Goal: Task Accomplishment & Management: Use online tool/utility

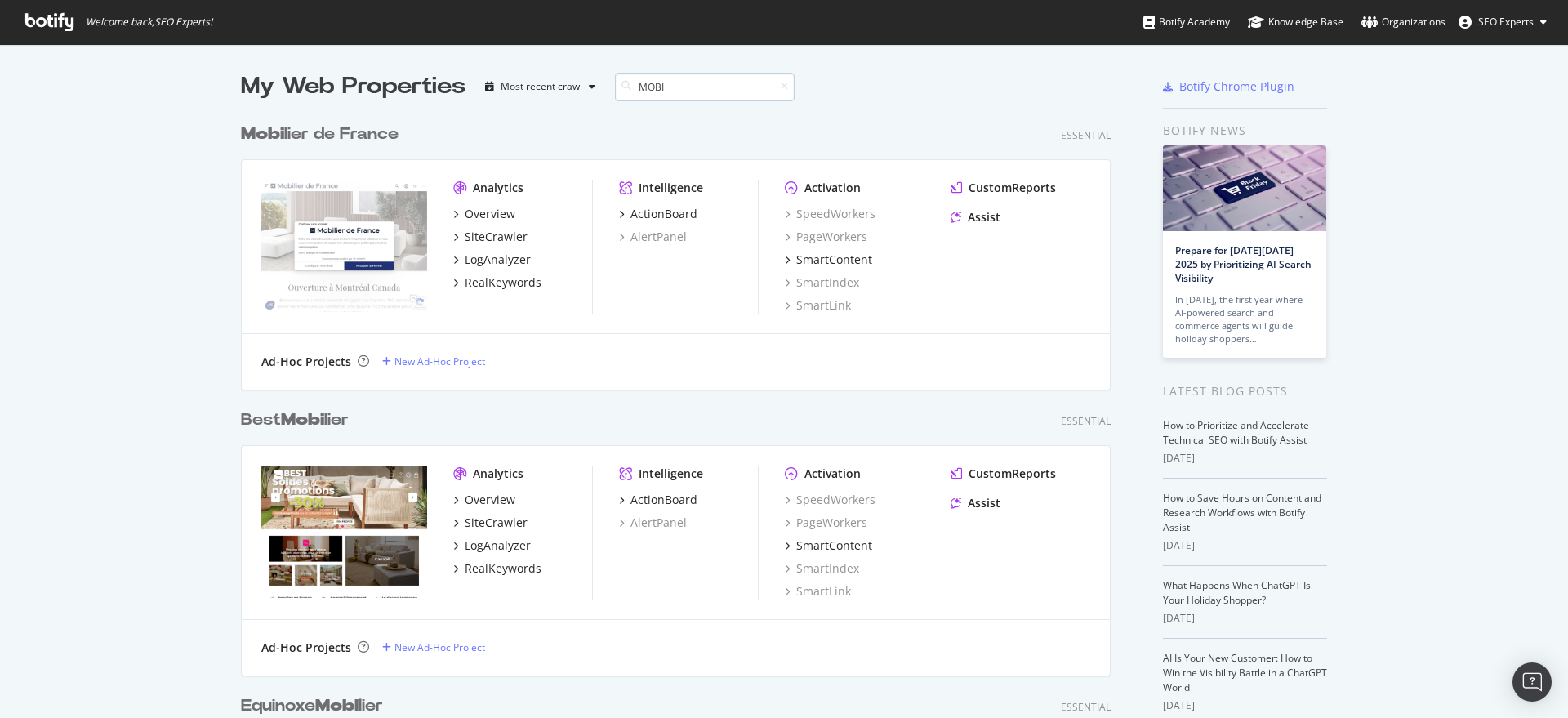
scroll to position [843, 868]
type input "MOBI"
click at [475, 235] on div "SiteCrawler" at bounding box center [496, 236] width 63 height 17
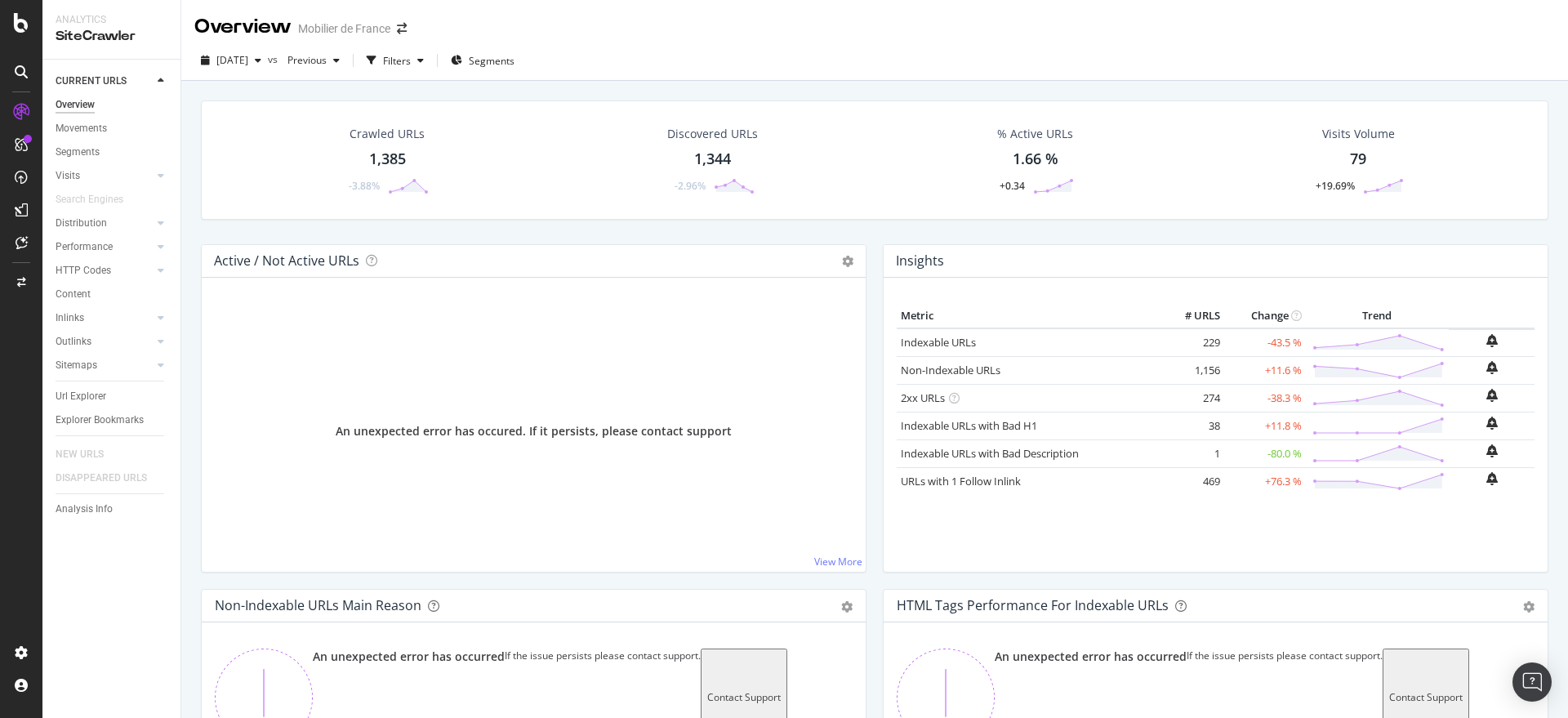
click at [1548, 21] on div "Overview Mobilier de France" at bounding box center [874, 20] width 1387 height 41
click at [70, 292] on div "Content" at bounding box center [73, 295] width 35 height 18
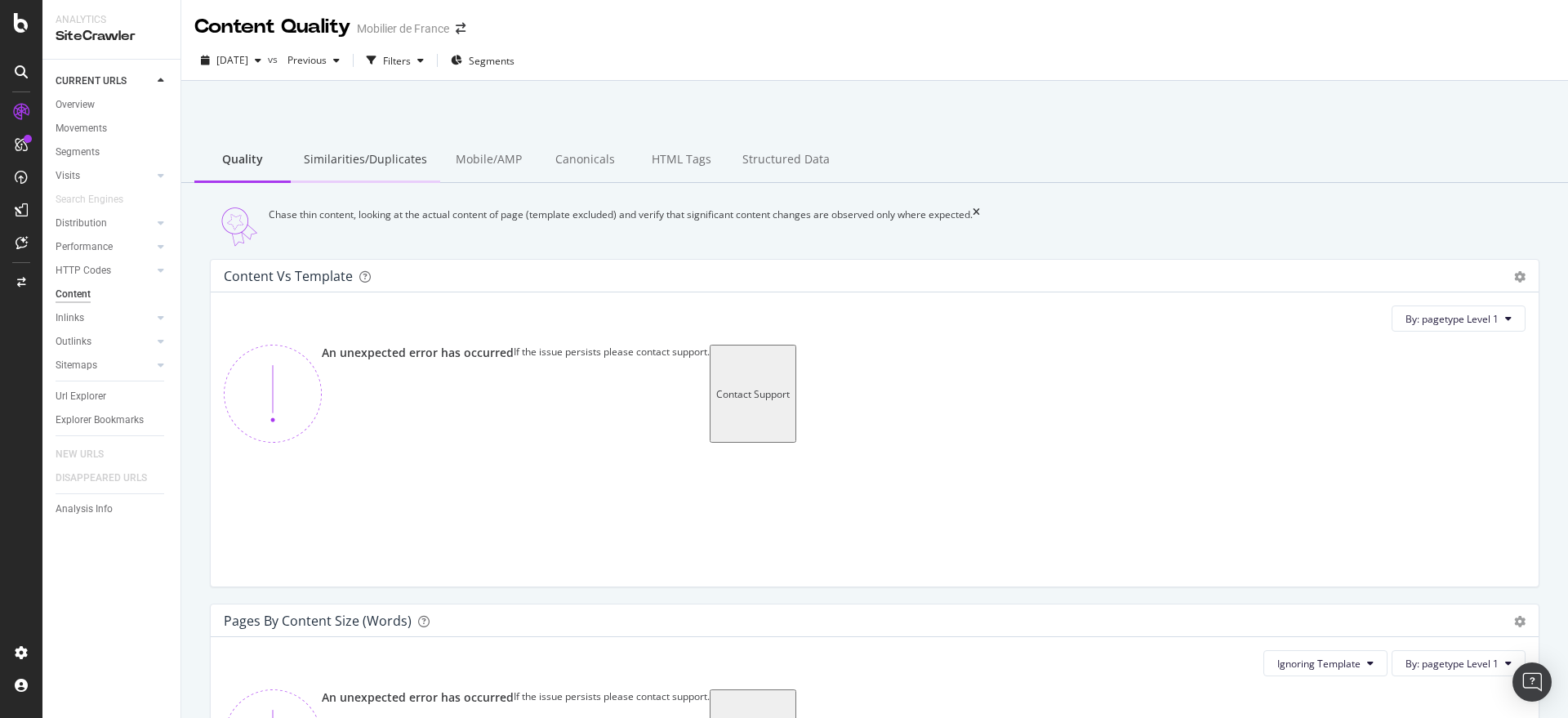
click at [385, 150] on div "Similarities/Duplicates" at bounding box center [366, 161] width 150 height 45
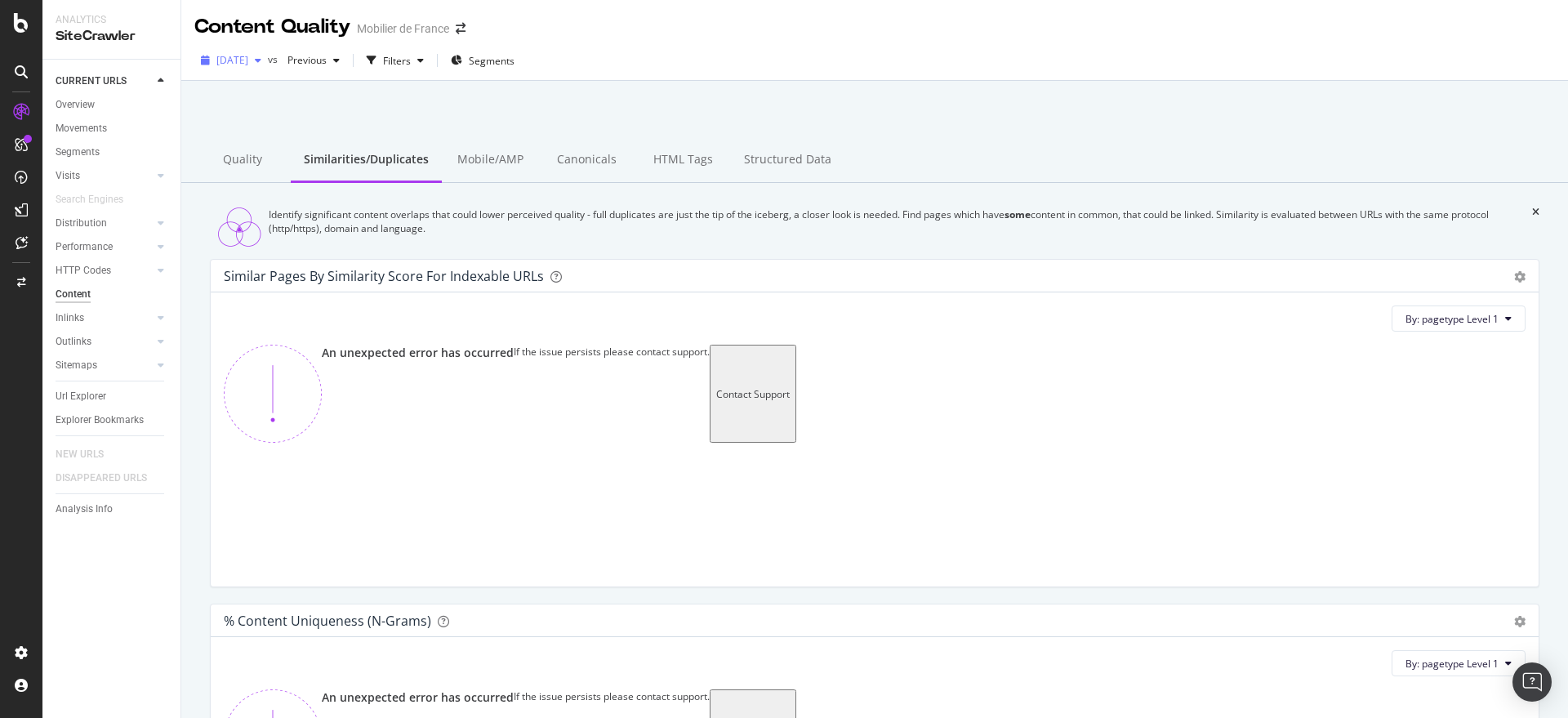
click at [248, 61] on span "[DATE]" at bounding box center [232, 60] width 32 height 14
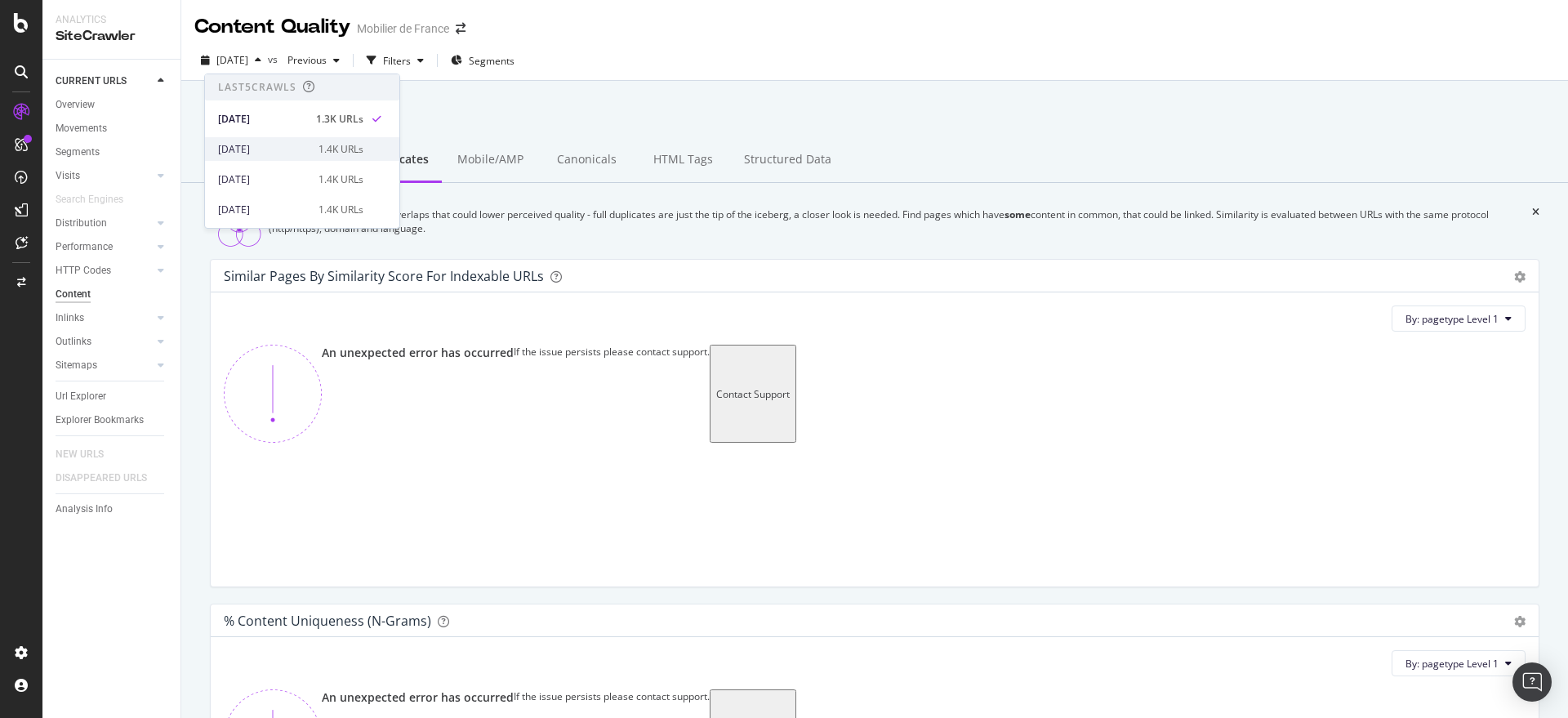
click at [255, 160] on div "2025 Sep. 15th 1.4K URLs" at bounding box center [303, 149] width 195 height 23
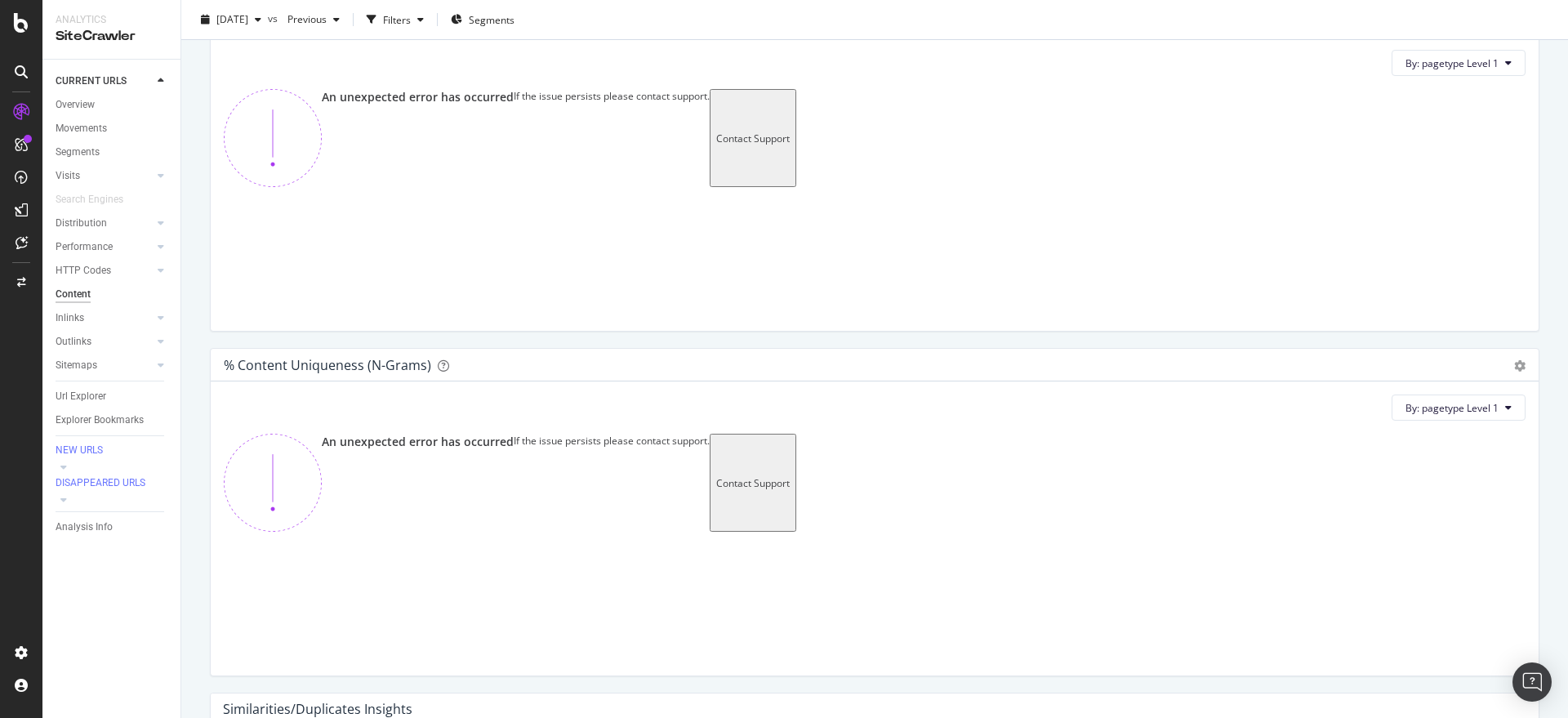
scroll to position [68, 0]
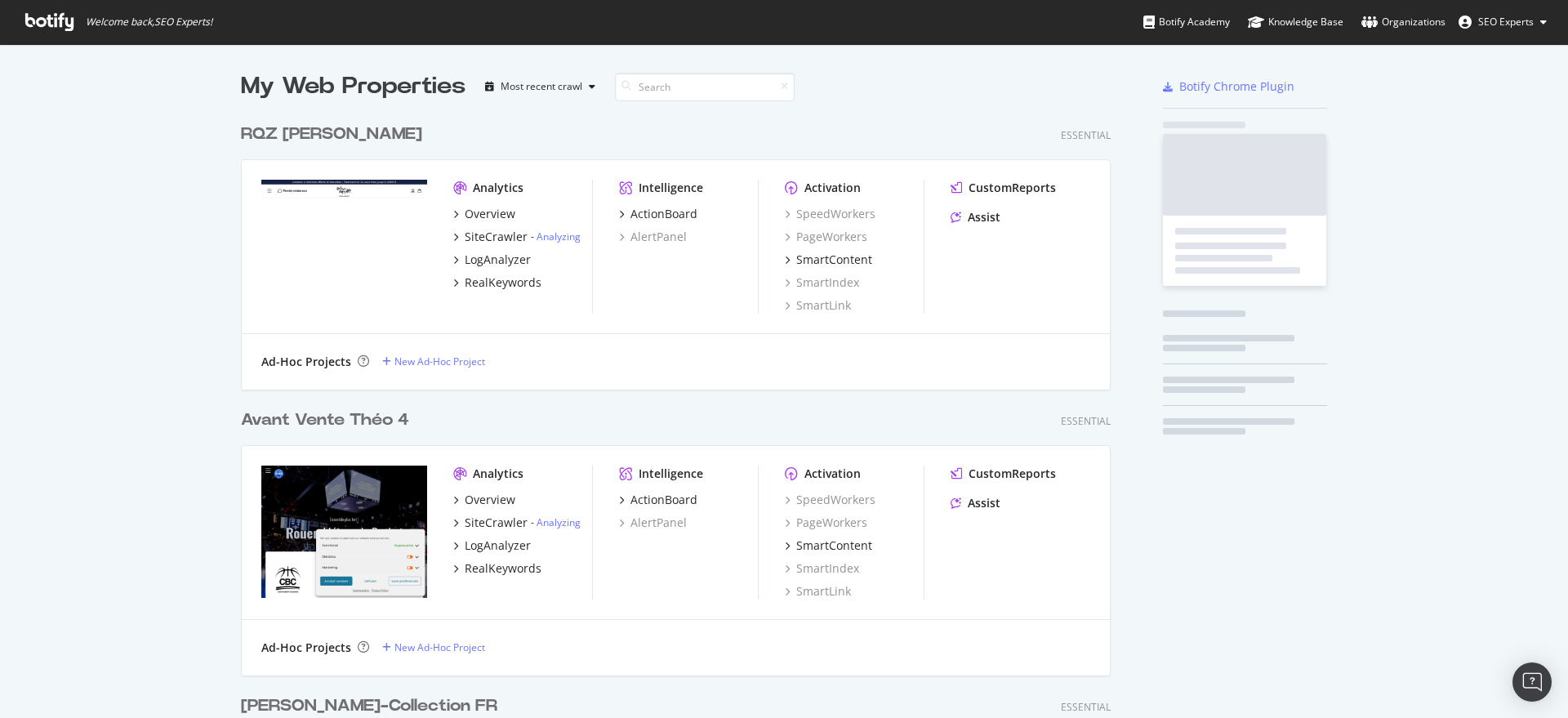
scroll to position [5980, 868]
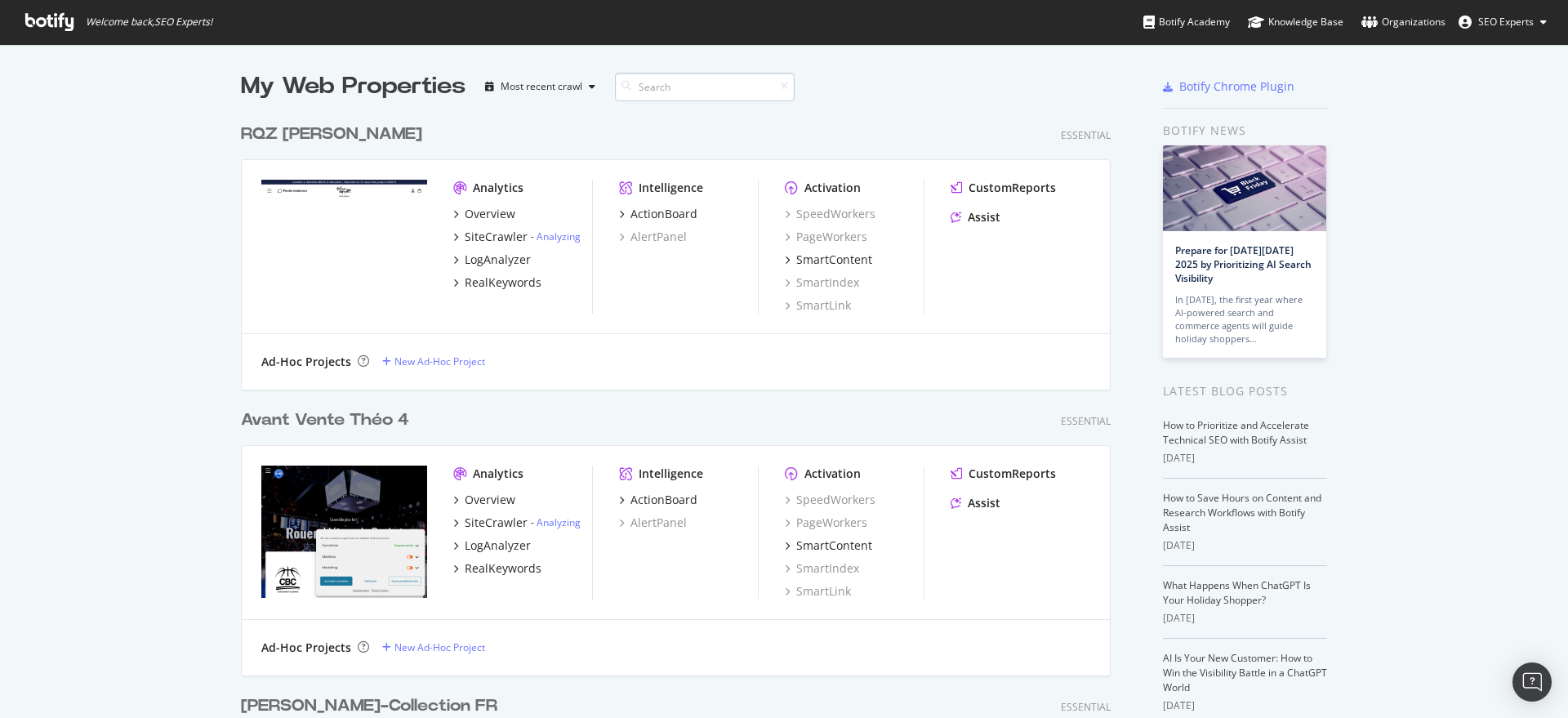
click at [673, 94] on input at bounding box center [704, 87] width 180 height 28
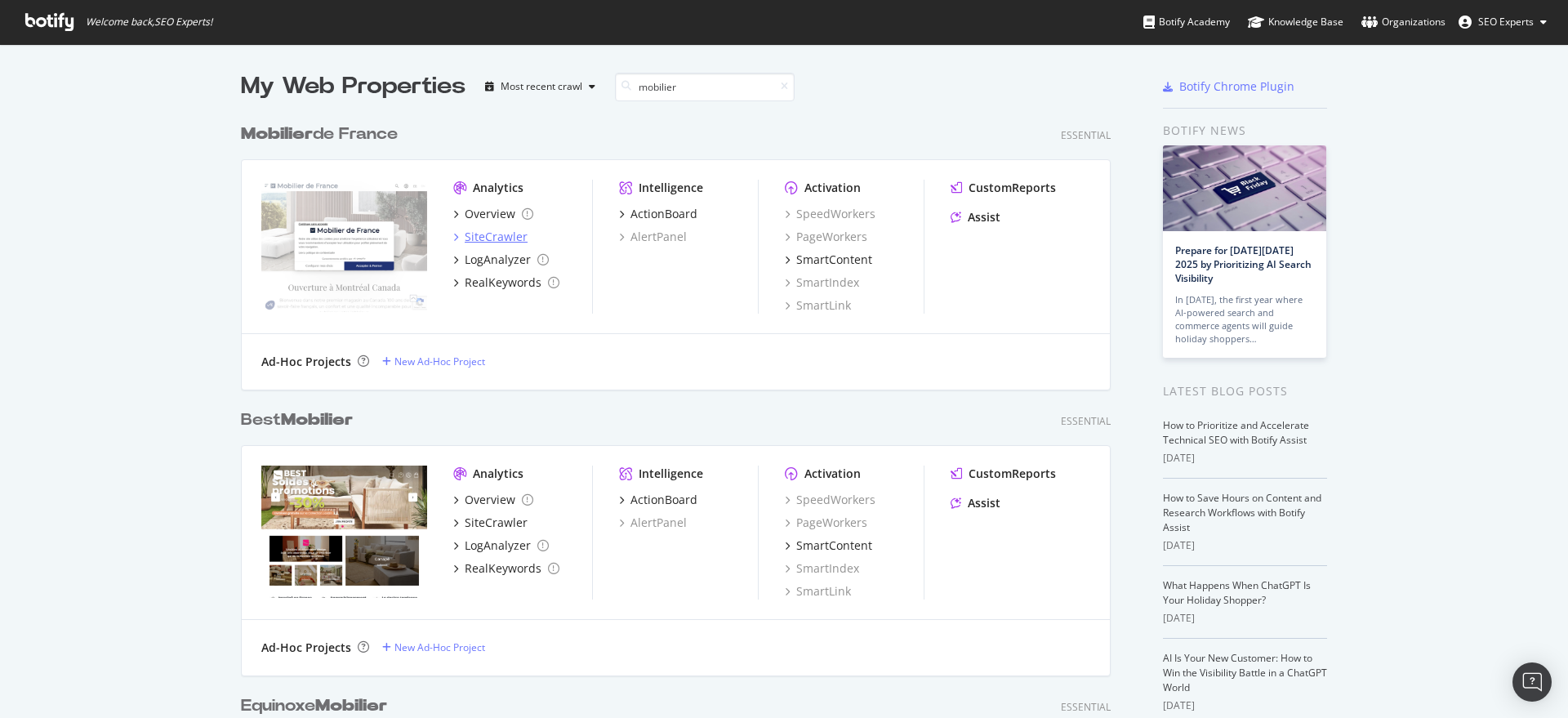
type input "mobilier"
click at [479, 232] on div "SiteCrawler" at bounding box center [496, 236] width 63 height 17
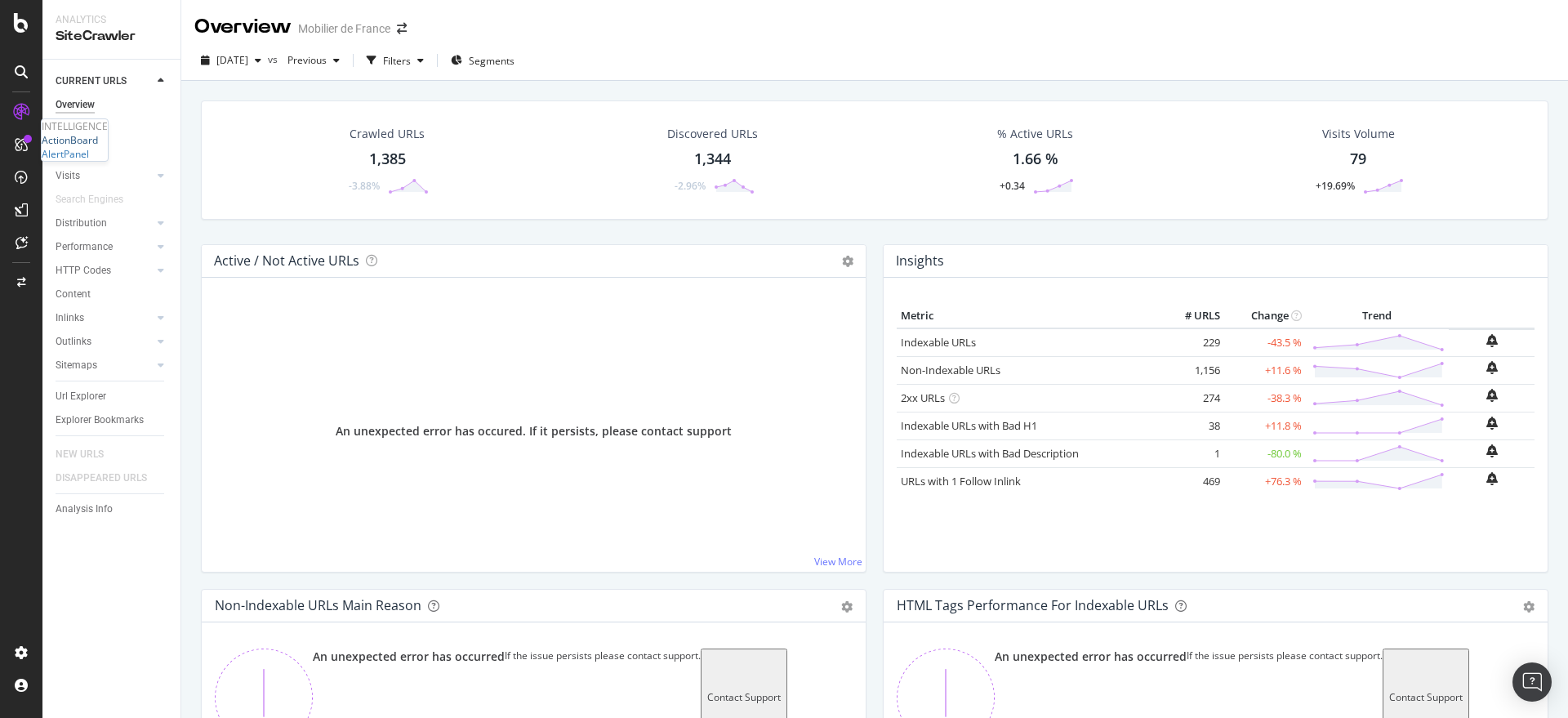
click at [98, 147] on div "ActionBoard" at bounding box center [70, 140] width 56 height 14
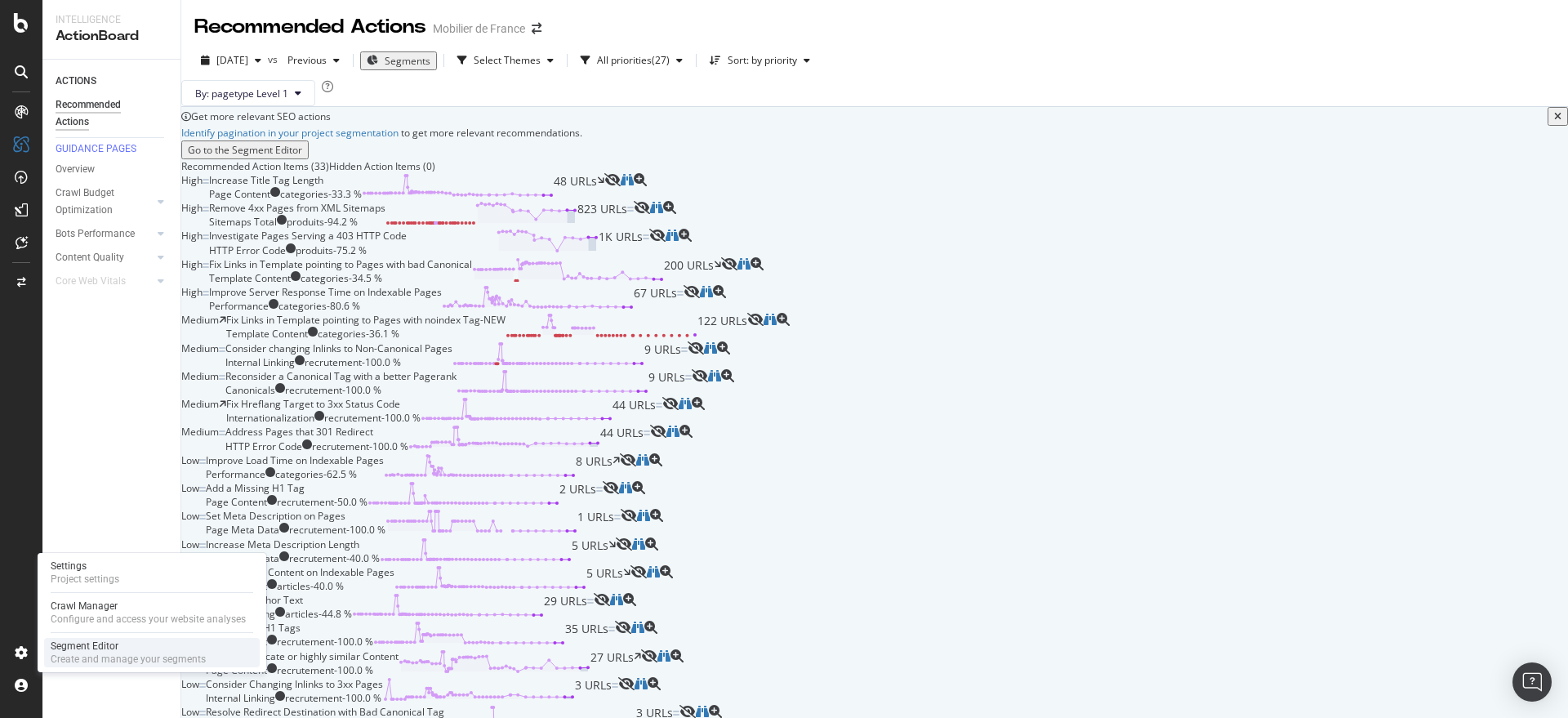
click at [69, 641] on div "Segment Editor" at bounding box center [128, 645] width 156 height 13
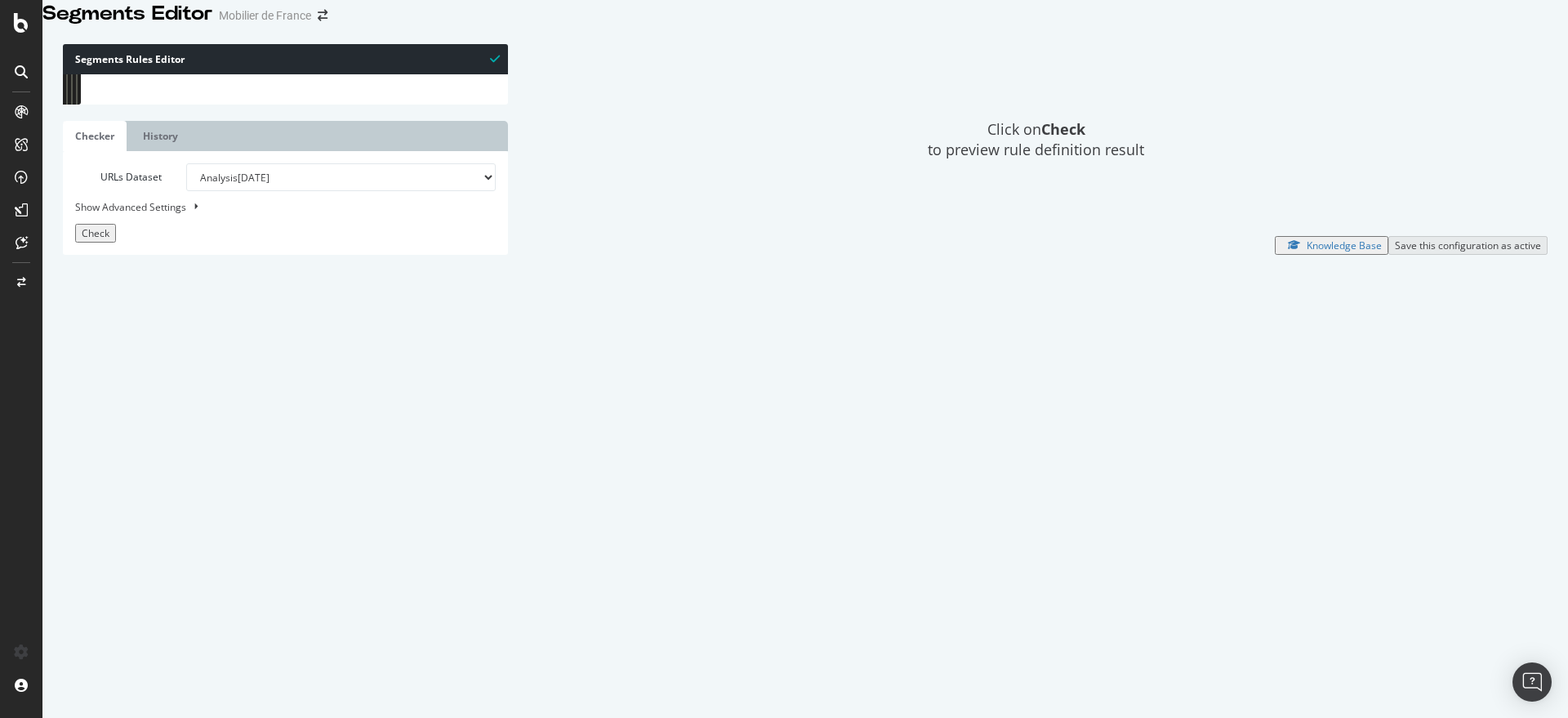
scroll to position [3370, 0]
drag, startPoint x: 272, startPoint y: 492, endPoint x: 233, endPoint y: 490, distance: 39.1
click at [233, 490] on div "url [URL][DOMAIN_NAME] url [URL][DOMAIN_NAME] url [URL][DOMAIN_NAME] url [URL][…" at bounding box center [311, 280] width 410 height 427
drag, startPoint x: 261, startPoint y: 486, endPoint x: 149, endPoint y: 493, distance: 112.2
click at [151, 488] on div "url [URL][DOMAIN_NAME] url [URL][DOMAIN_NAME] url [URL][DOMAIN_NAME] url [URL][…" at bounding box center [311, 280] width 410 height 427
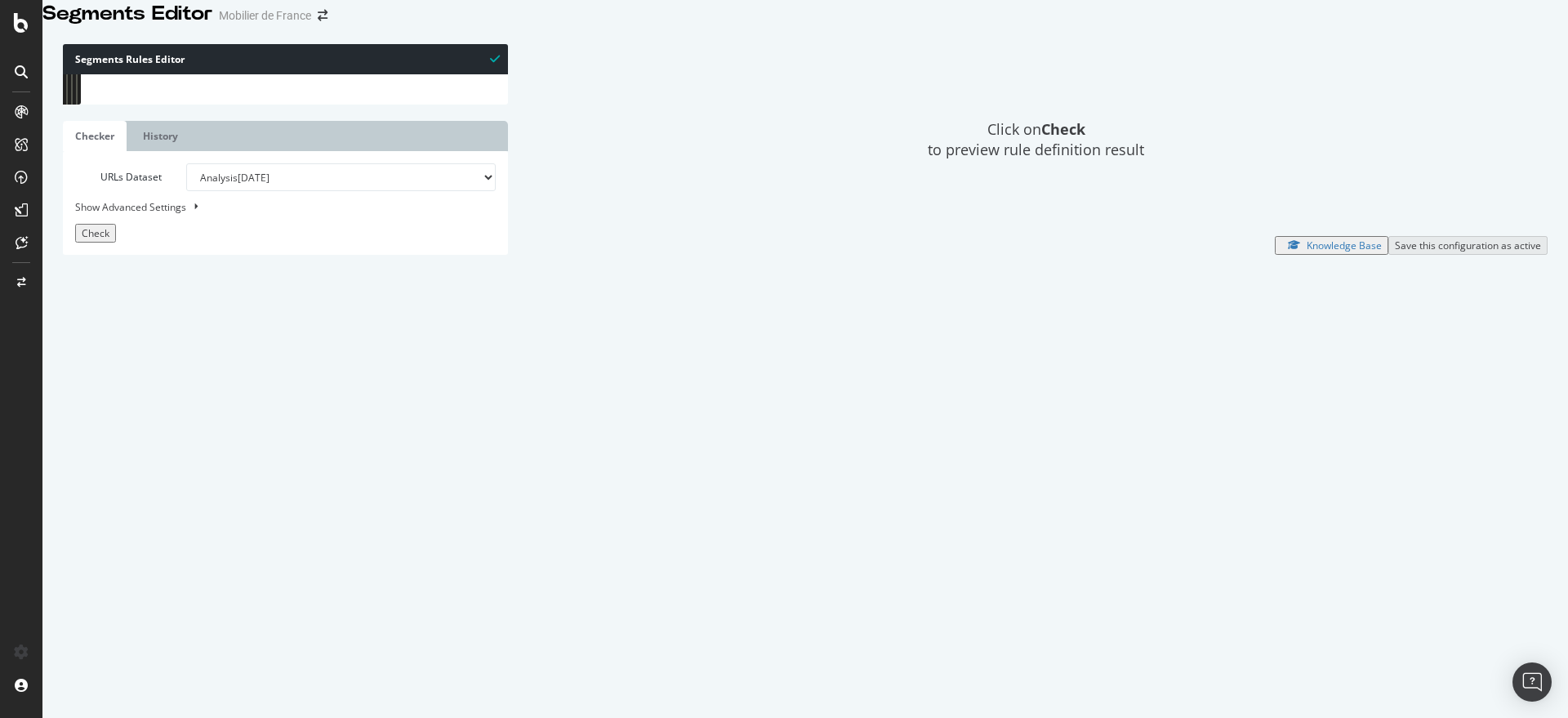
drag, startPoint x: 138, startPoint y: 486, endPoint x: 240, endPoint y: 489, distance: 102.0
click at [239, 489] on div "url [URL][DOMAIN_NAME] url [URL][DOMAIN_NAME] url [URL][DOMAIN_NAME] url [URL][…" at bounding box center [311, 280] width 410 height 427
click at [261, 488] on div "url [URL][DOMAIN_NAME] url [URL][DOMAIN_NAME] url [URL][DOMAIN_NAME] url [URL][…" at bounding box center [311, 280] width 410 height 427
drag, startPoint x: 261, startPoint y: 488, endPoint x: 175, endPoint y: 489, distance: 86.0
click at [175, 489] on div "url [URL][DOMAIN_NAME] url [URL][DOMAIN_NAME] url [URL][DOMAIN_NAME] url [URL][…" at bounding box center [311, 280] width 410 height 427
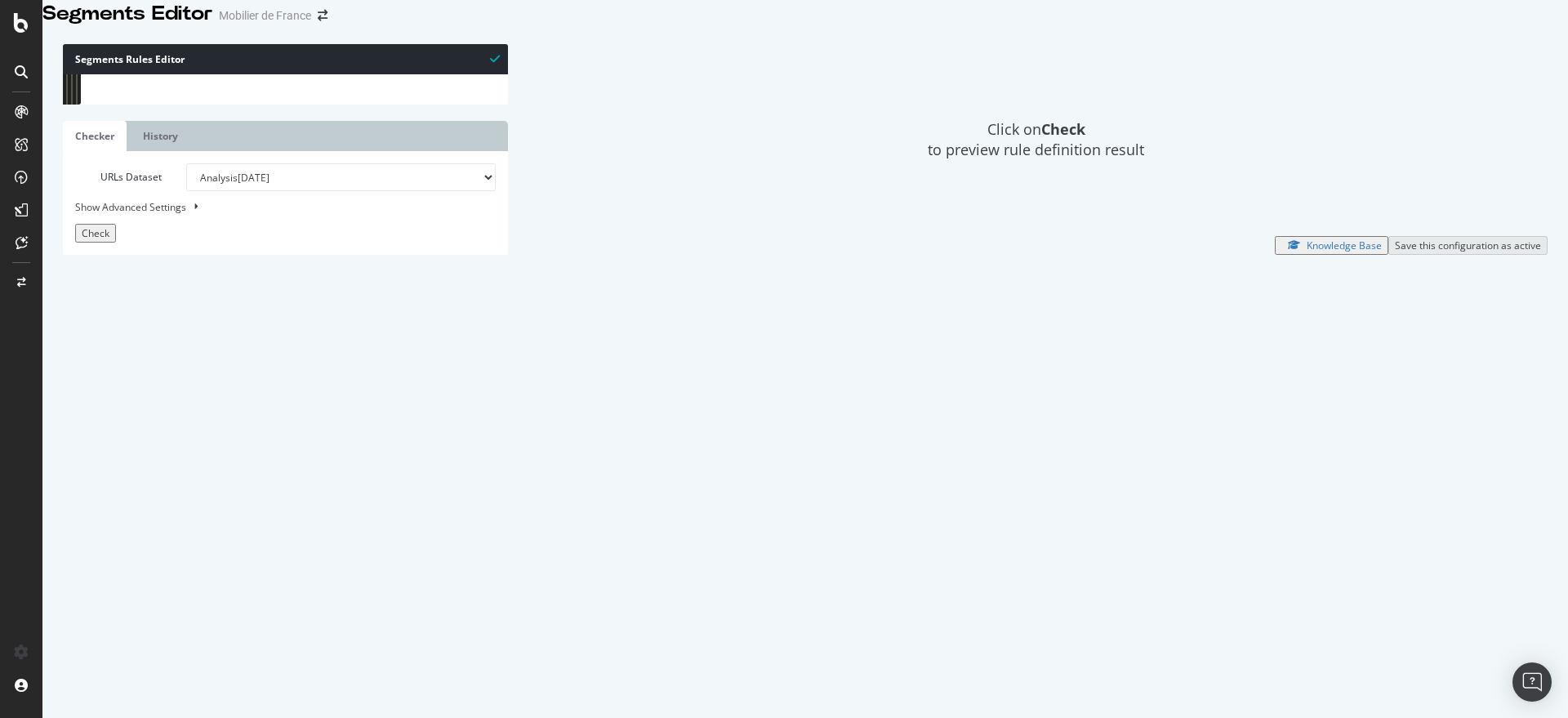
click at [271, 482] on div "url [URL][DOMAIN_NAME] url [URL][DOMAIN_NAME] url [URL][DOMAIN_NAME] url [URL][…" at bounding box center [311, 280] width 410 height 427
drag, startPoint x: 267, startPoint y: 487, endPoint x: 134, endPoint y: 487, distance: 133.0
click at [134, 487] on div "url [URL][DOMAIN_NAME] url [URL][DOMAIN_NAME] url [URL][DOMAIN_NAME] url [URL][…" at bounding box center [311, 280] width 410 height 427
